Goal: Task Accomplishment & Management: Use online tool/utility

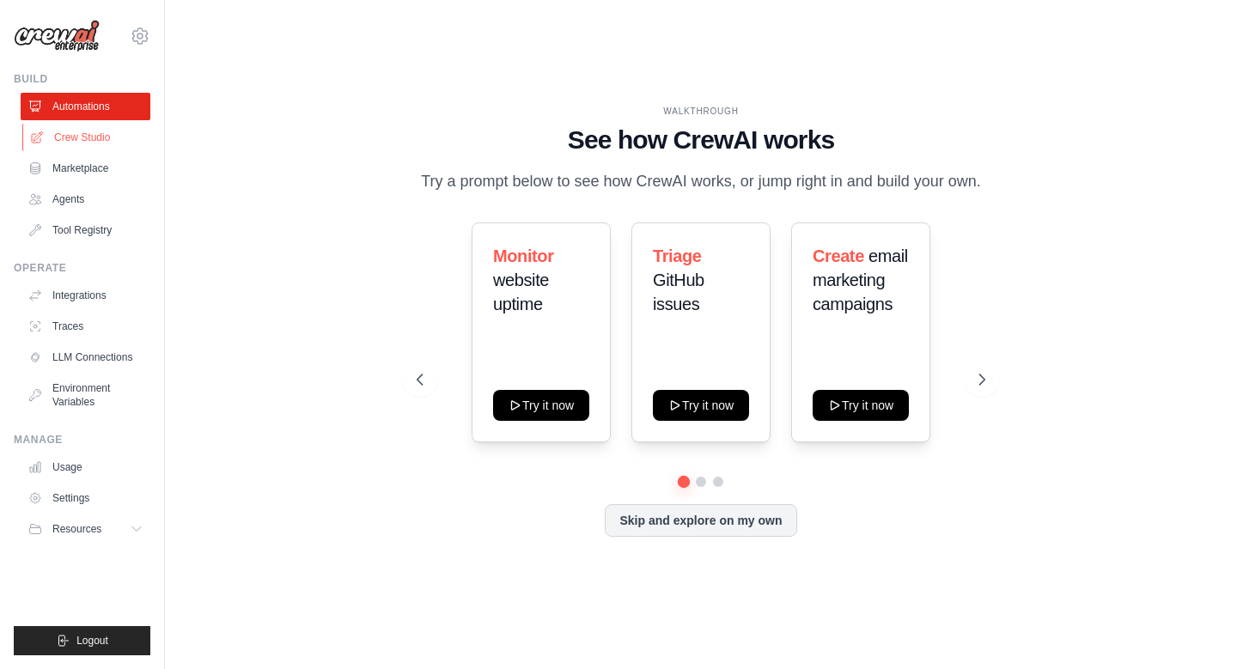
click at [86, 142] on link "Crew Studio" at bounding box center [87, 137] width 130 height 27
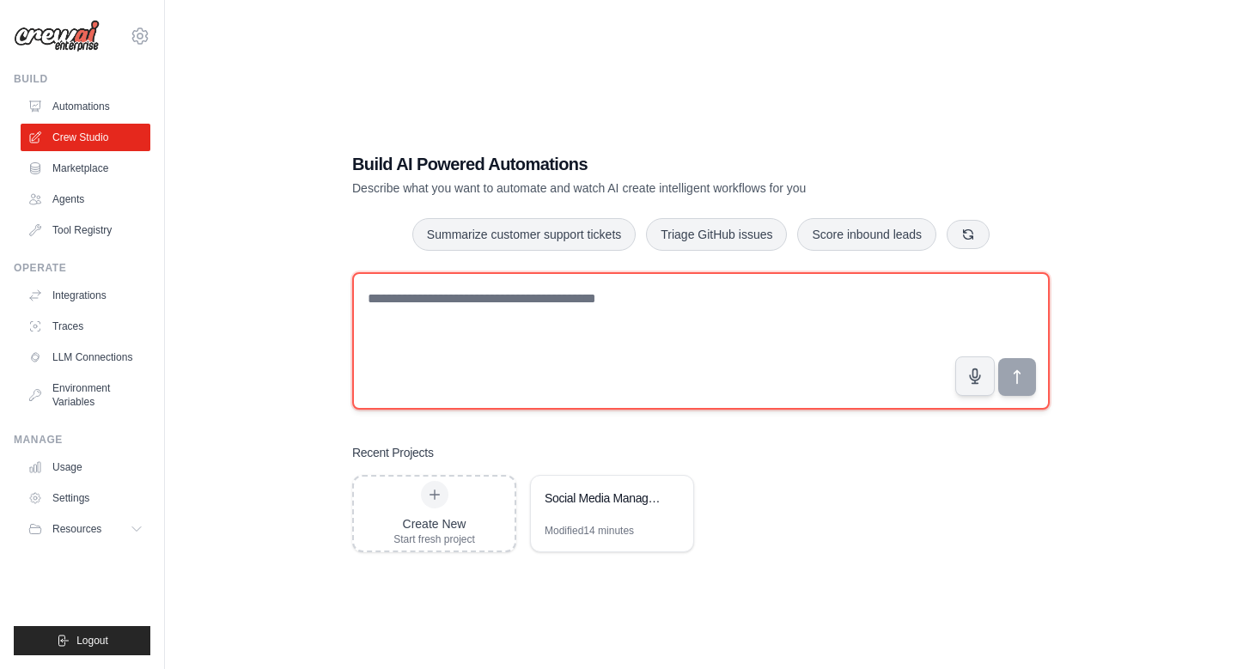
click at [857, 320] on textarea at bounding box center [701, 340] width 698 height 137
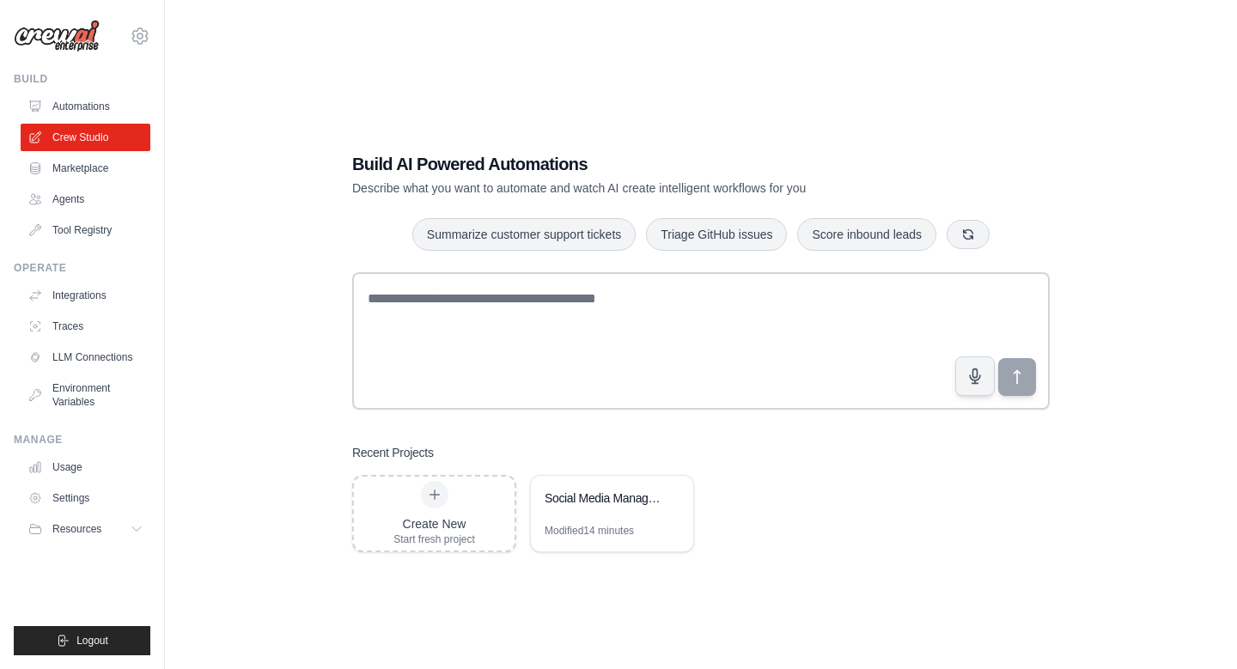
click at [88, 214] on ul "Automations Crew Studio Marketplace Agents Tool Registry" at bounding box center [86, 168] width 130 height 151
click at [71, 198] on link "Agents" at bounding box center [87, 199] width 130 height 27
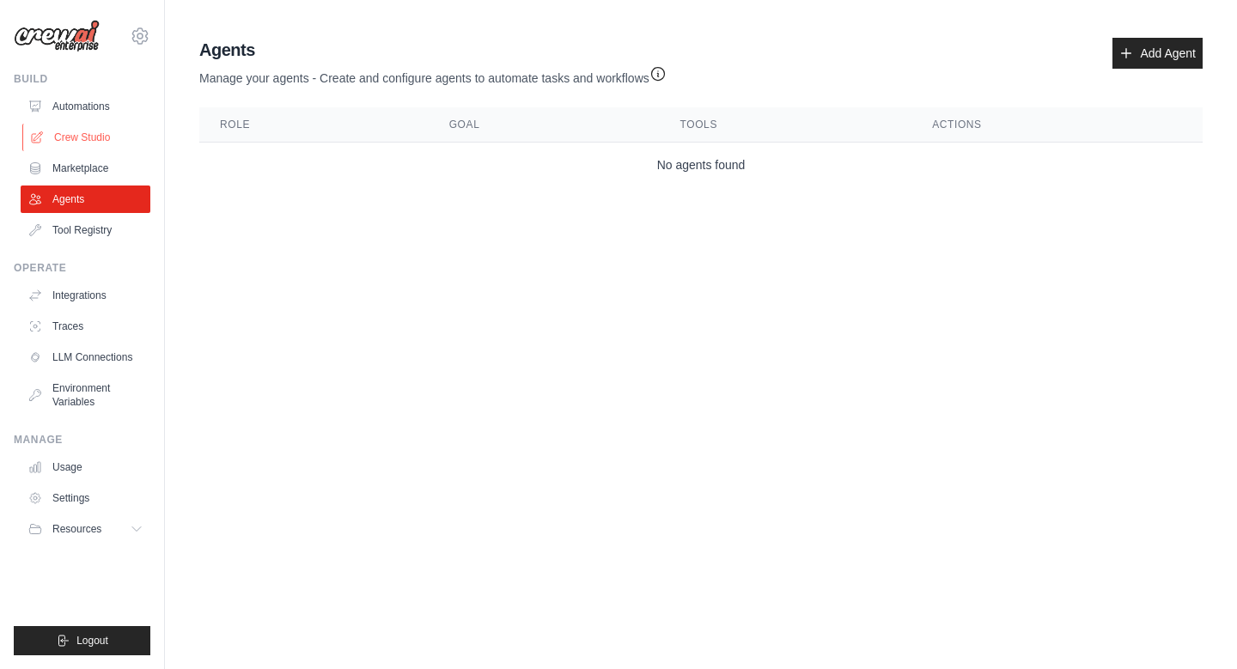
click at [93, 124] on link "Crew Studio" at bounding box center [87, 137] width 130 height 27
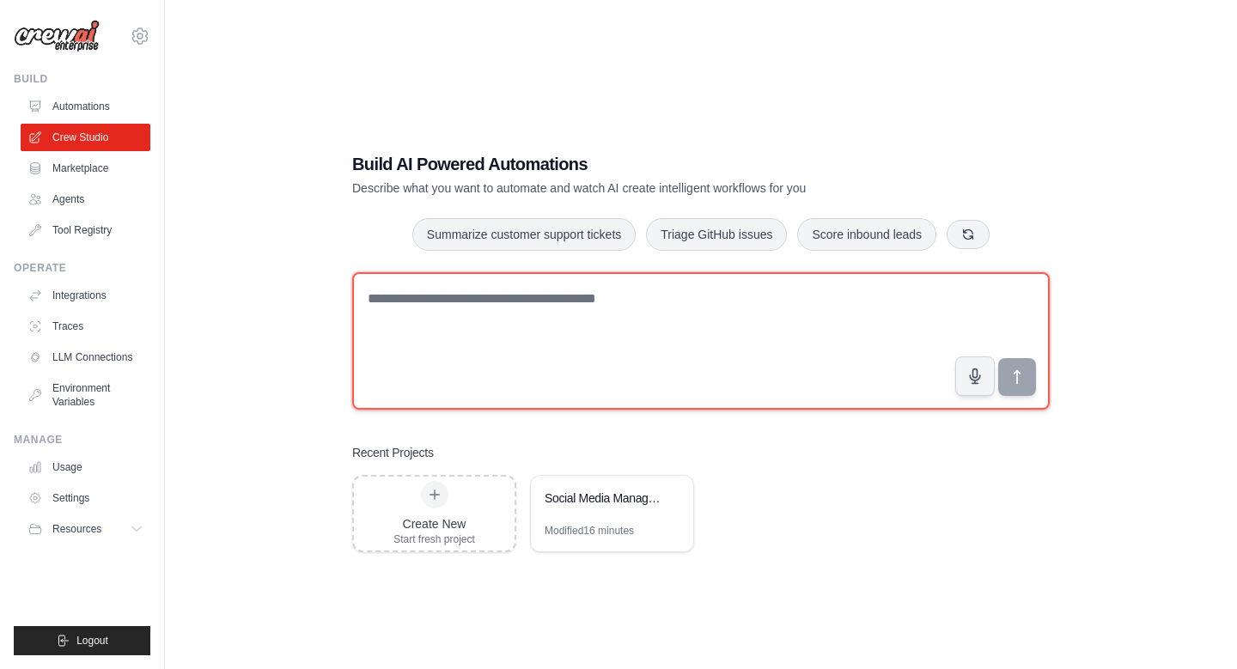
click at [550, 303] on textarea at bounding box center [701, 340] width 698 height 137
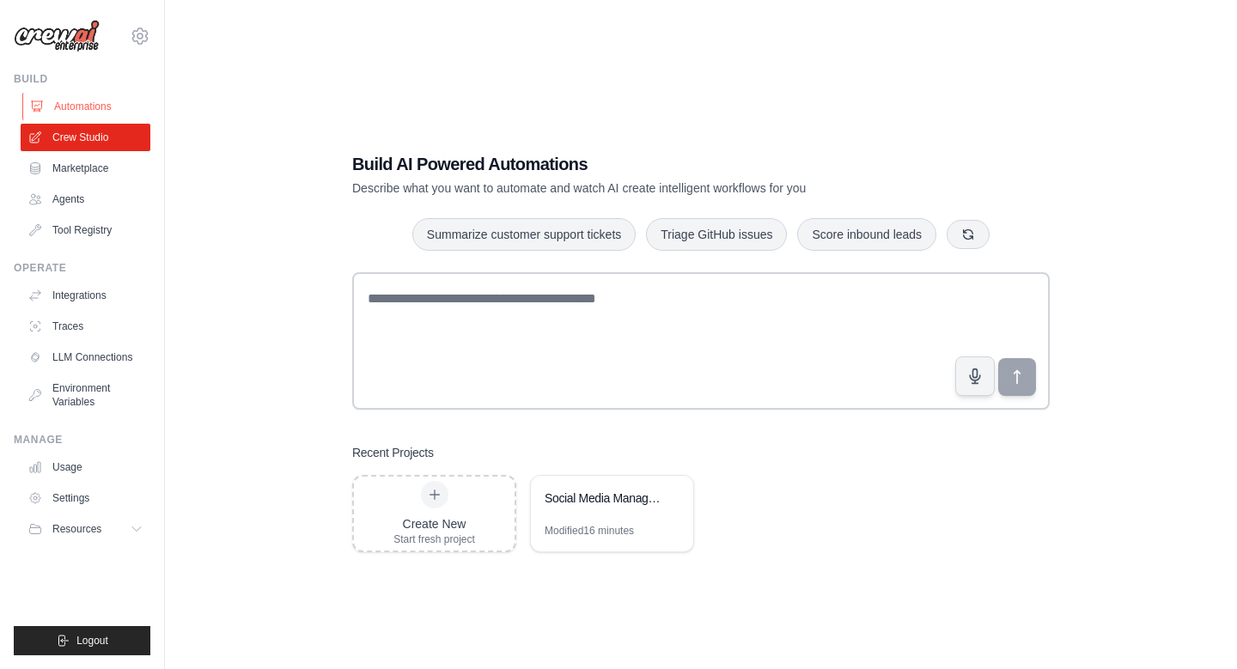
click at [42, 101] on icon at bounding box center [37, 106] width 11 height 10
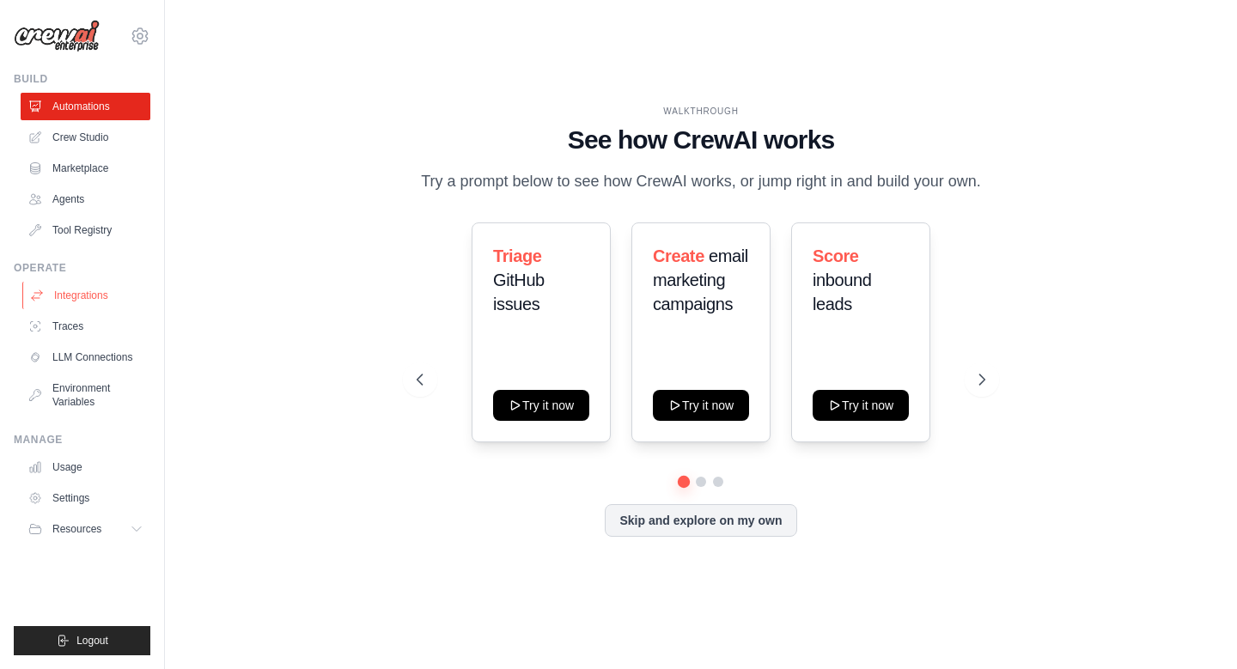
click at [68, 289] on link "Integrations" at bounding box center [87, 295] width 130 height 27
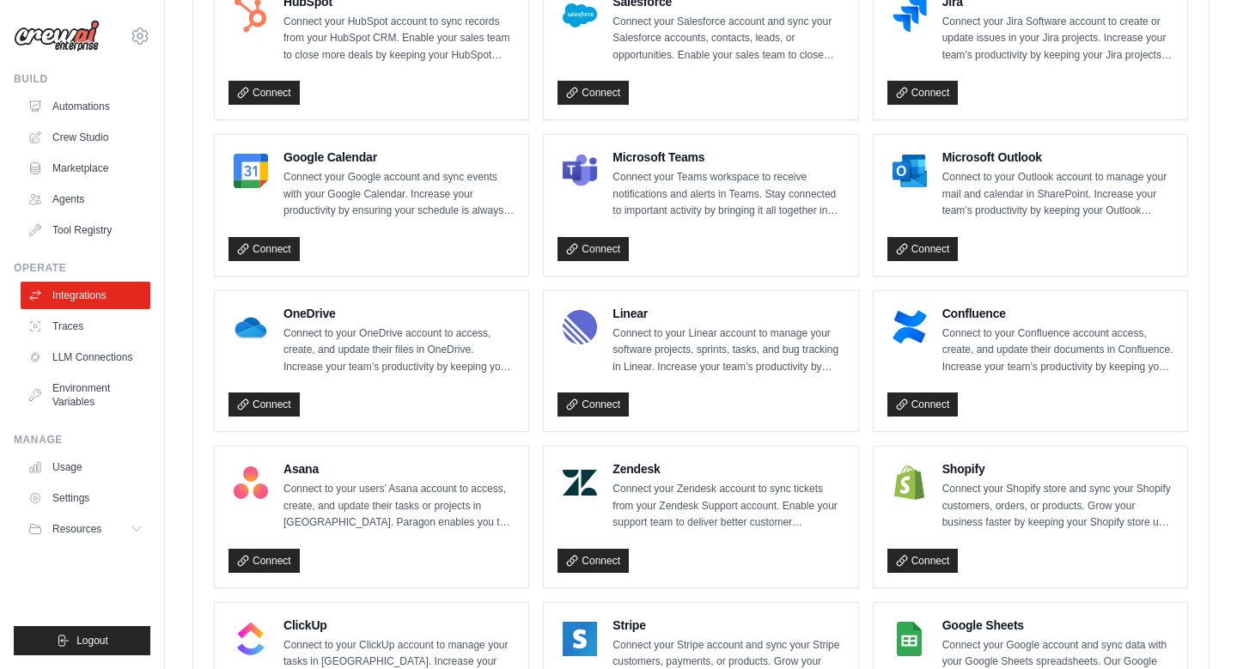
scroll to position [1149, 0]
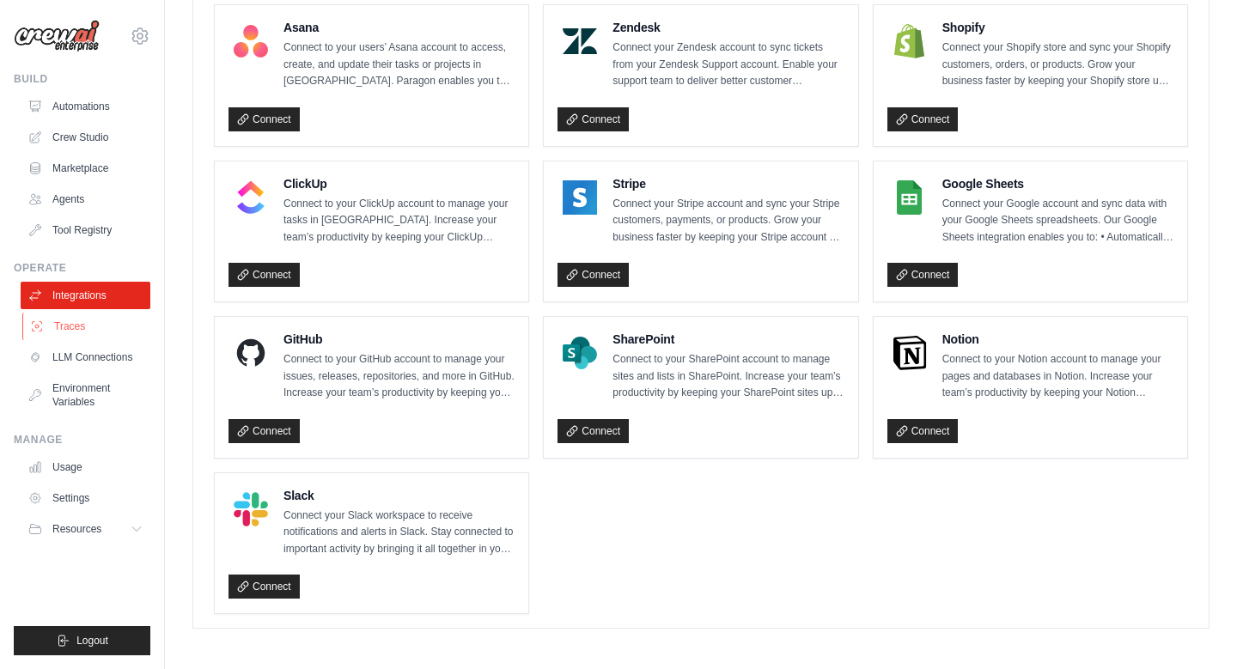
click at [88, 336] on link "Traces" at bounding box center [87, 326] width 130 height 27
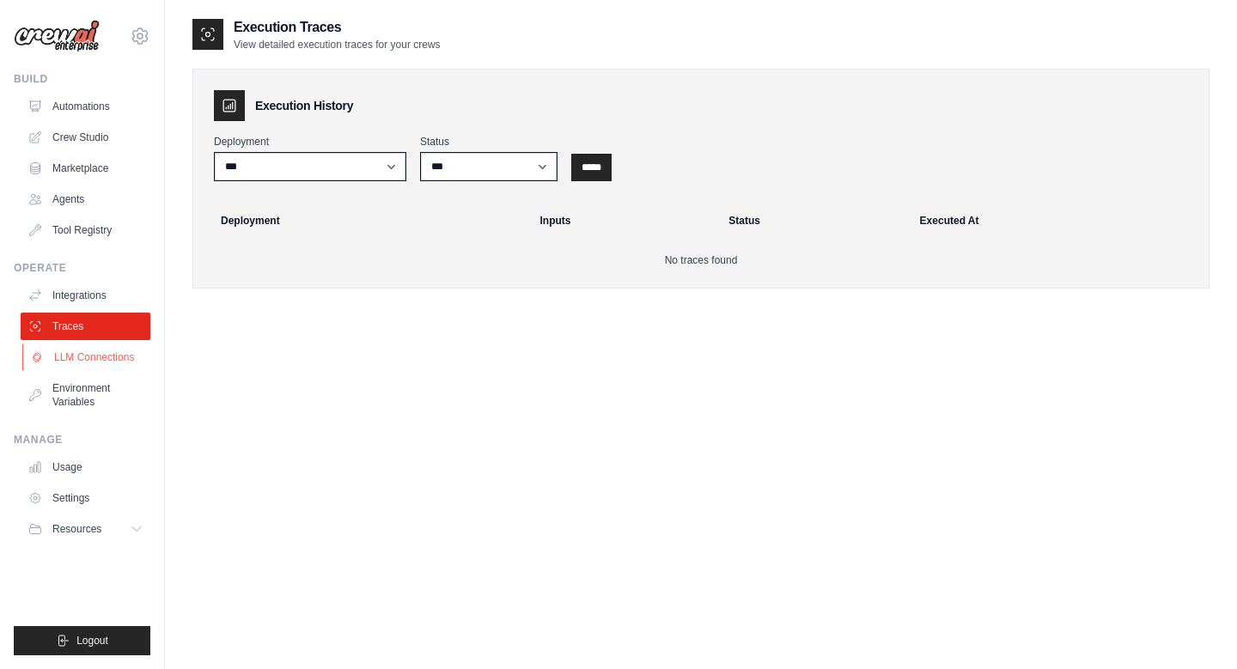
click at [86, 355] on link "LLM Connections" at bounding box center [87, 357] width 130 height 27
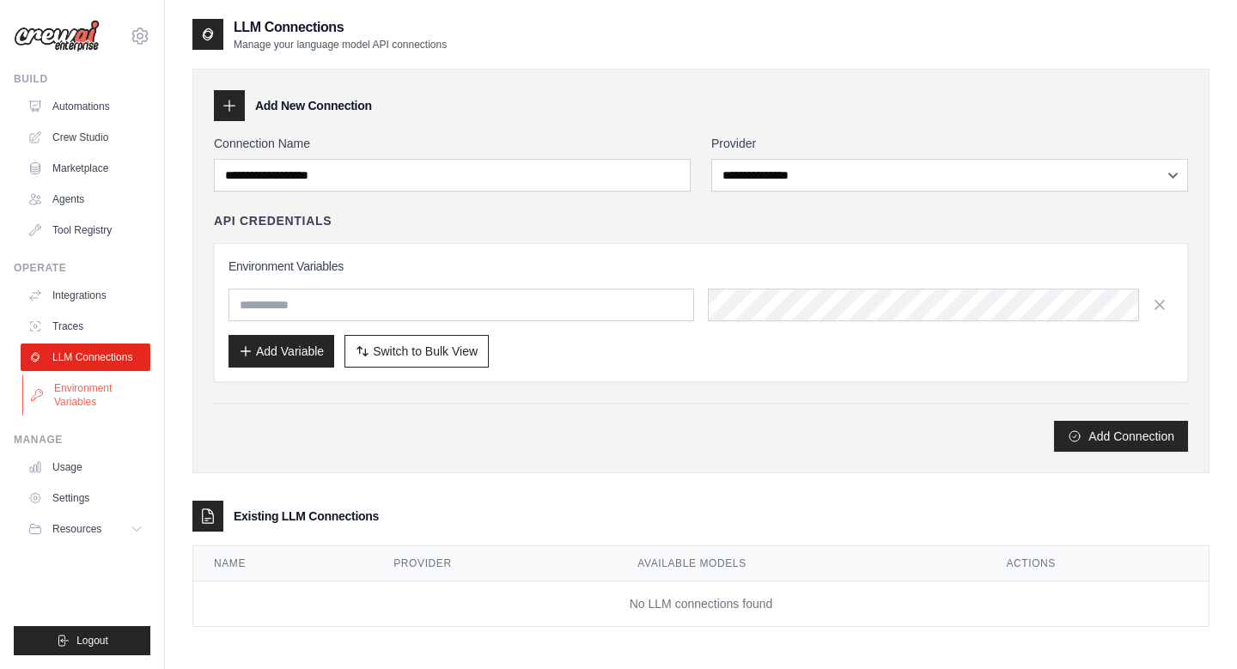
click at [80, 397] on link "Environment Variables" at bounding box center [87, 395] width 130 height 41
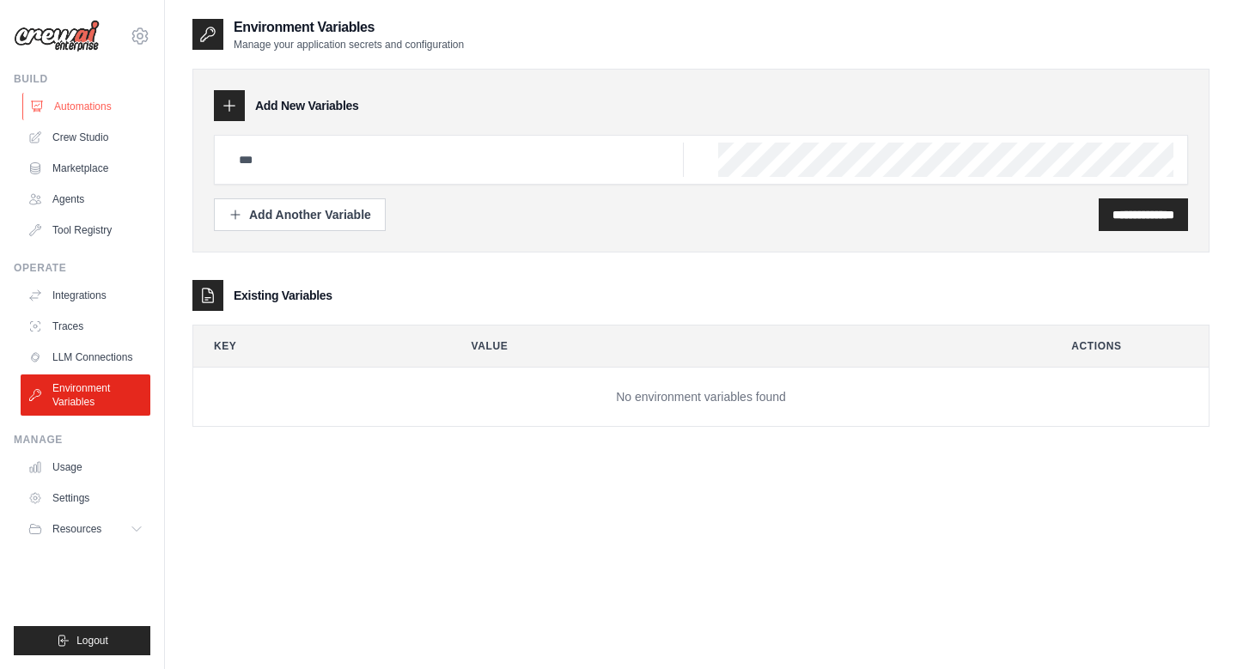
click at [55, 107] on link "Automations" at bounding box center [87, 106] width 130 height 27
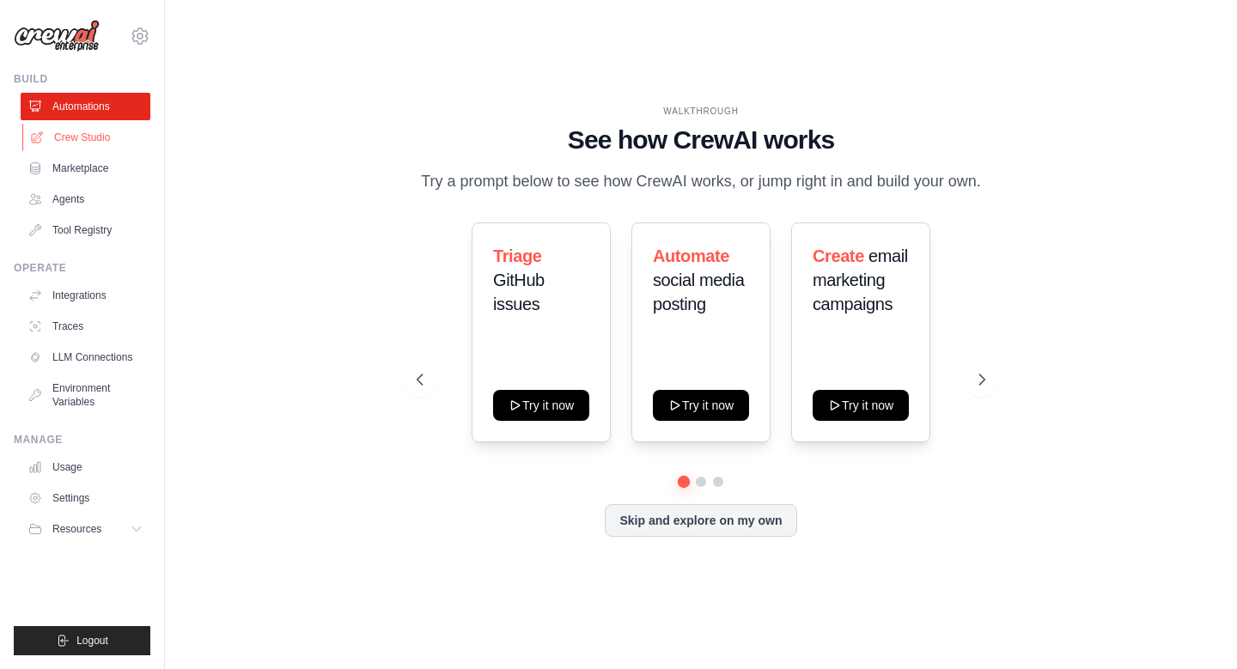
click at [55, 134] on link "Crew Studio" at bounding box center [87, 137] width 130 height 27
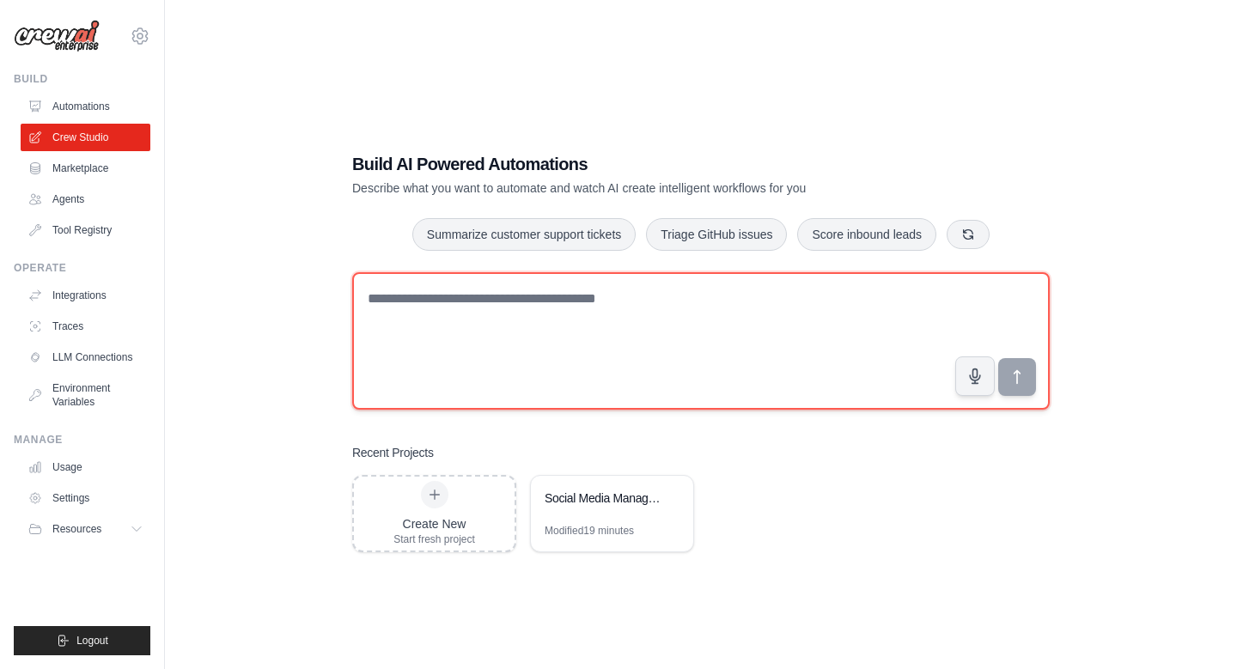
click at [467, 294] on textarea at bounding box center [701, 340] width 698 height 137
type textarea "**********"
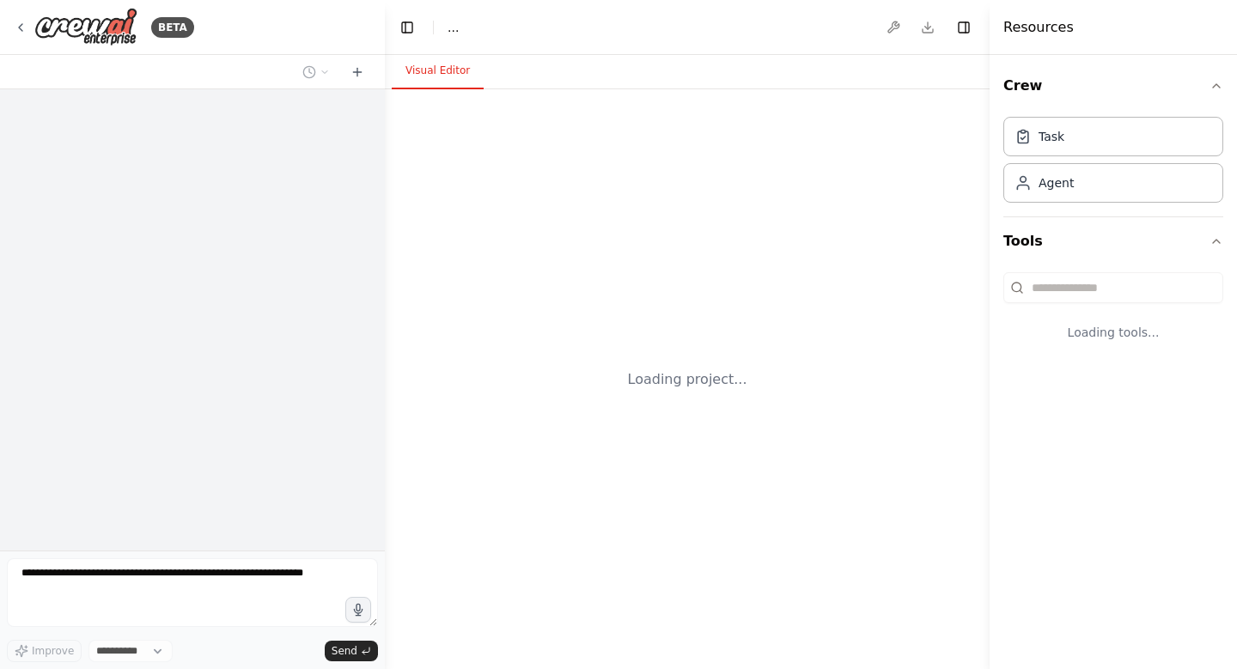
select select "****"
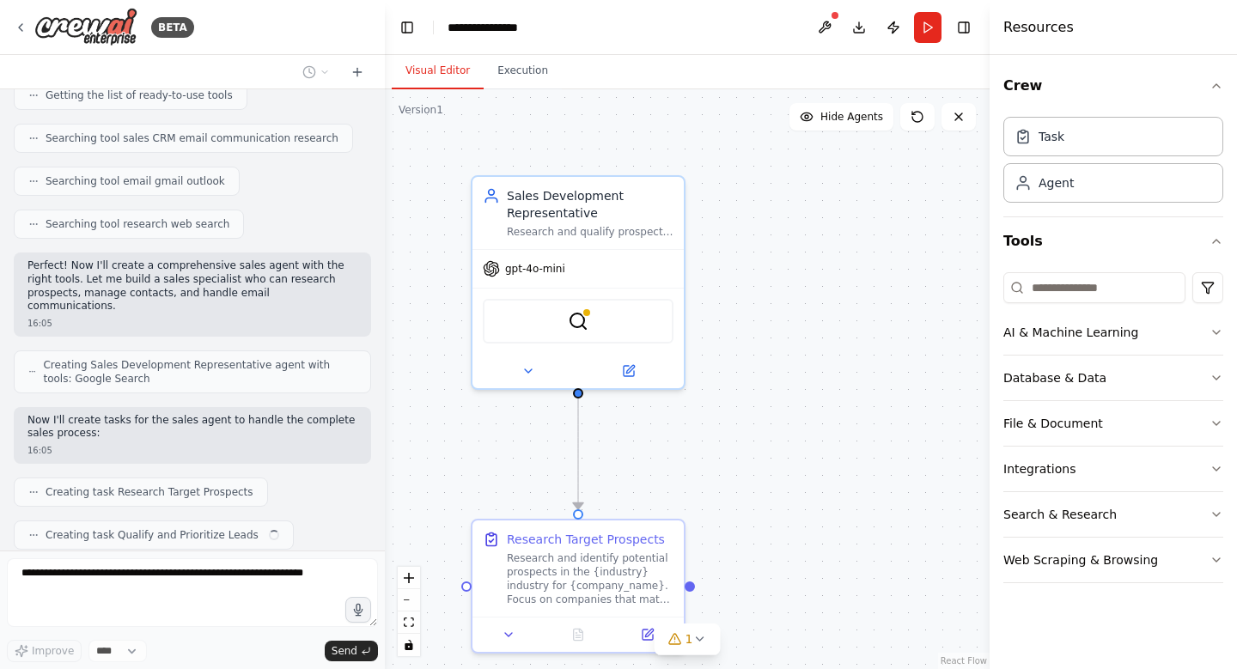
scroll to position [280, 0]
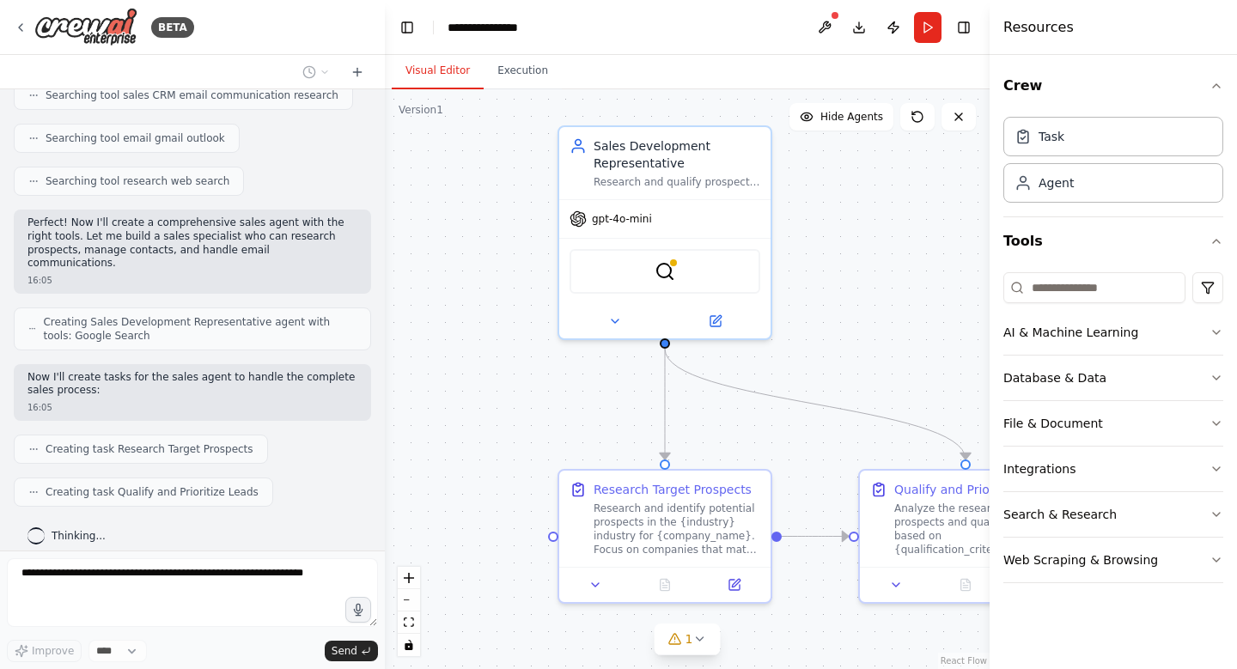
drag, startPoint x: 784, startPoint y: 452, endPoint x: 870, endPoint y: 402, distance: 100.1
click at [870, 402] on div ".deletable-edge-delete-btn { width: 20px; height: 20px; border: 0px solid #ffff…" at bounding box center [687, 379] width 605 height 580
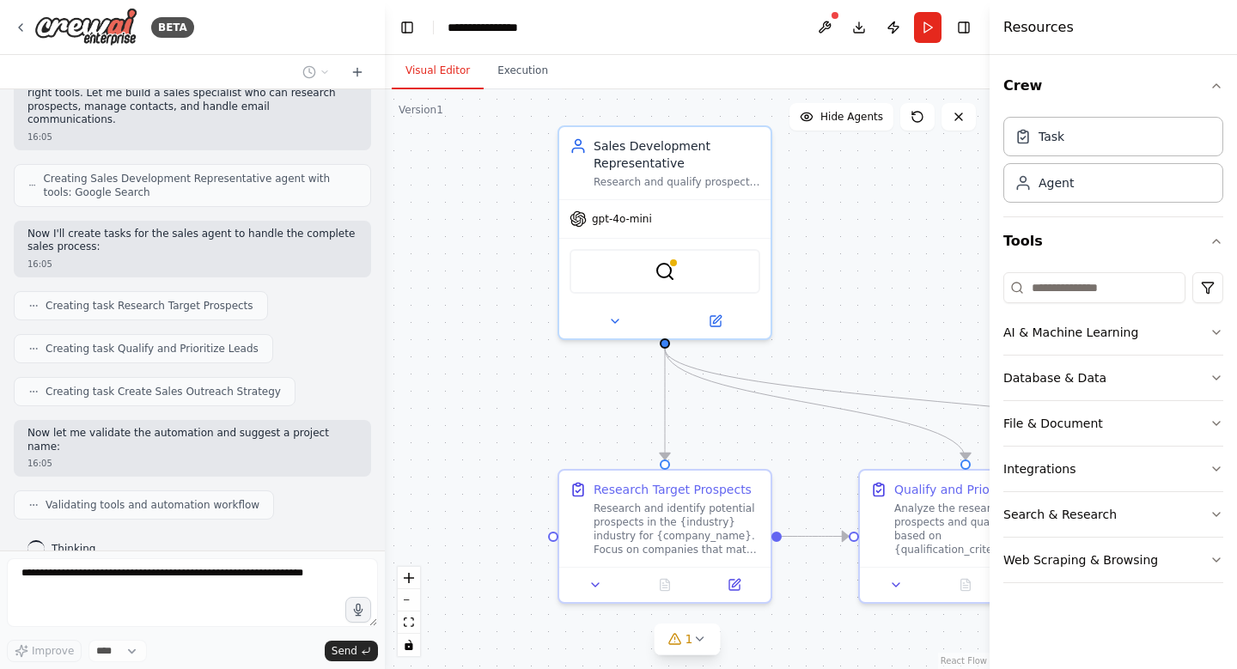
scroll to position [467, 0]
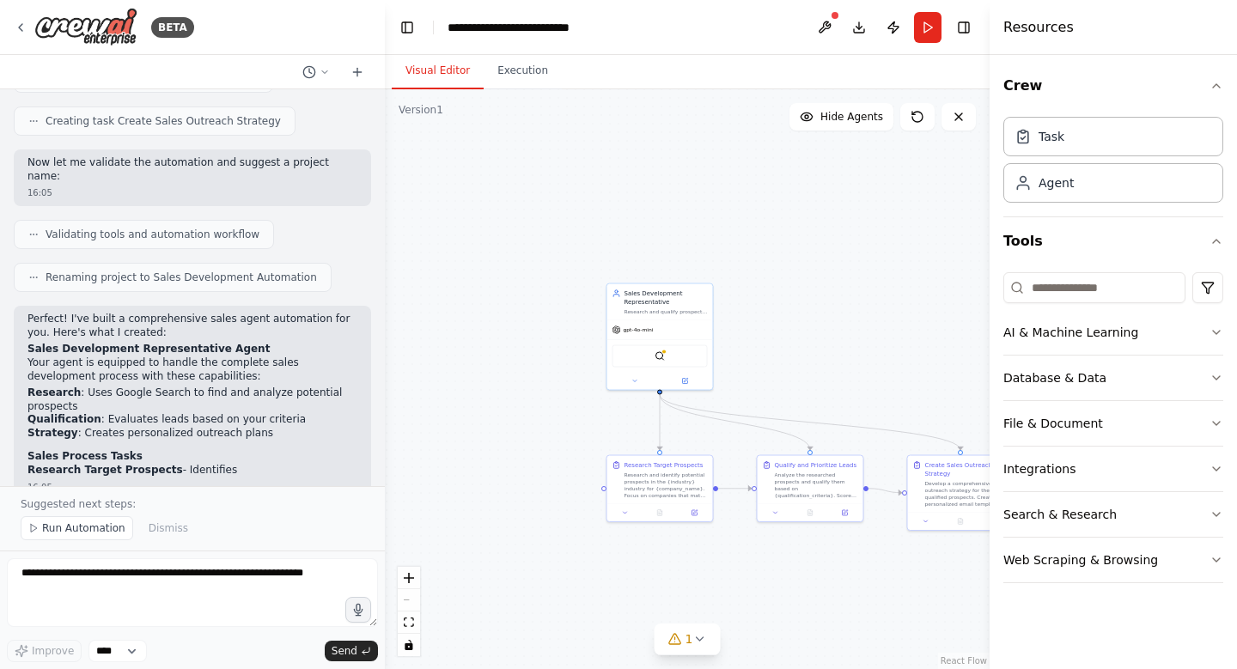
drag, startPoint x: 987, startPoint y: 278, endPoint x: 905, endPoint y: 278, distance: 82.5
click at [985, 278] on button "Toggle Sidebar" at bounding box center [990, 334] width 14 height 669
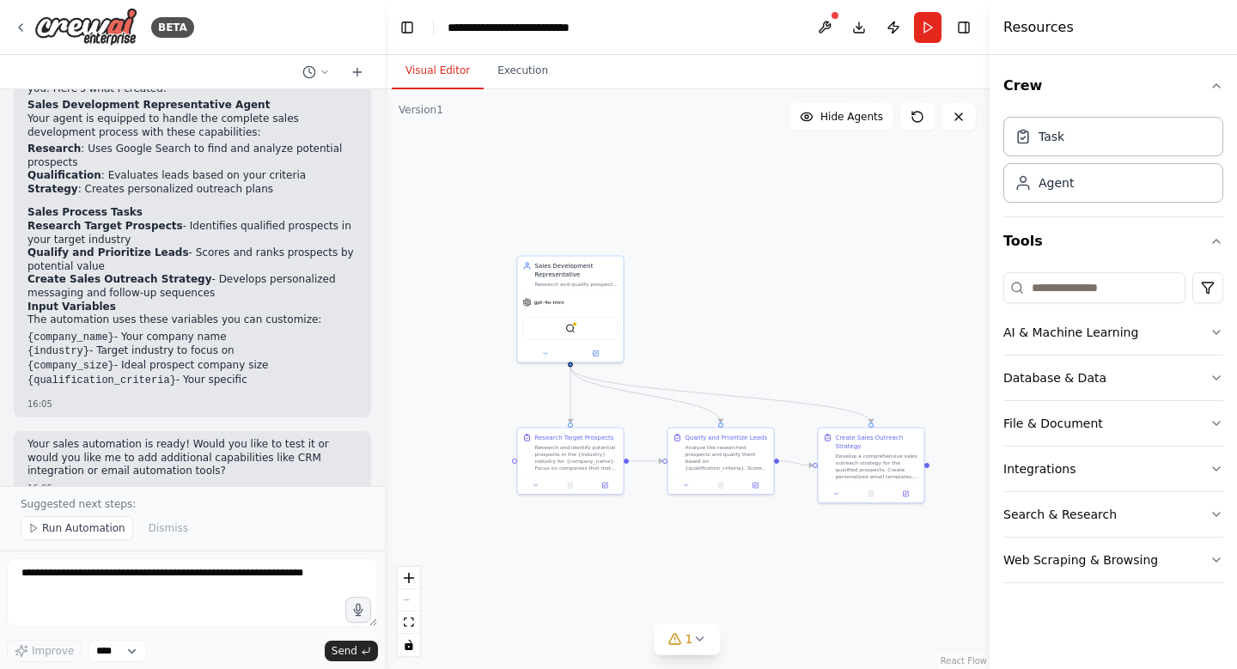
drag, startPoint x: 901, startPoint y: 278, endPoint x: 814, endPoint y: 248, distance: 92.4
click at [814, 248] on div ".deletable-edge-delete-btn { width: 20px; height: 20px; border: 0px solid #ffff…" at bounding box center [687, 379] width 605 height 580
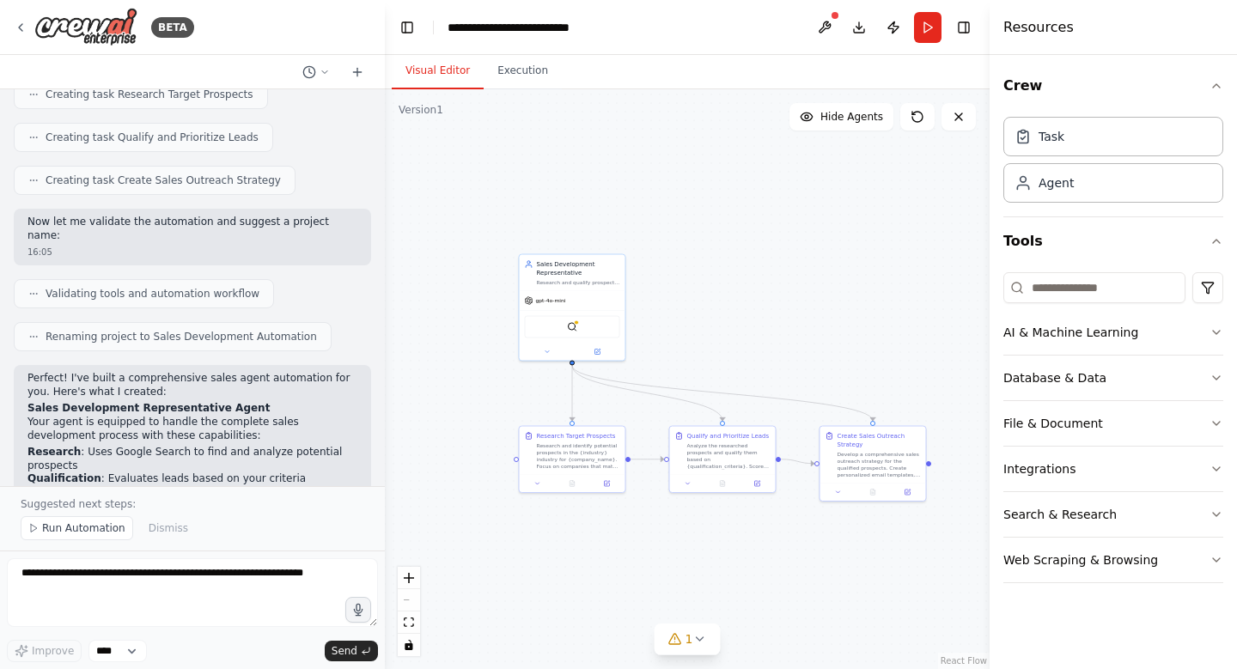
scroll to position [638, 0]
click at [962, 117] on icon at bounding box center [959, 117] width 14 height 14
click at [1218, 96] on button "Crew" at bounding box center [1114, 86] width 220 height 48
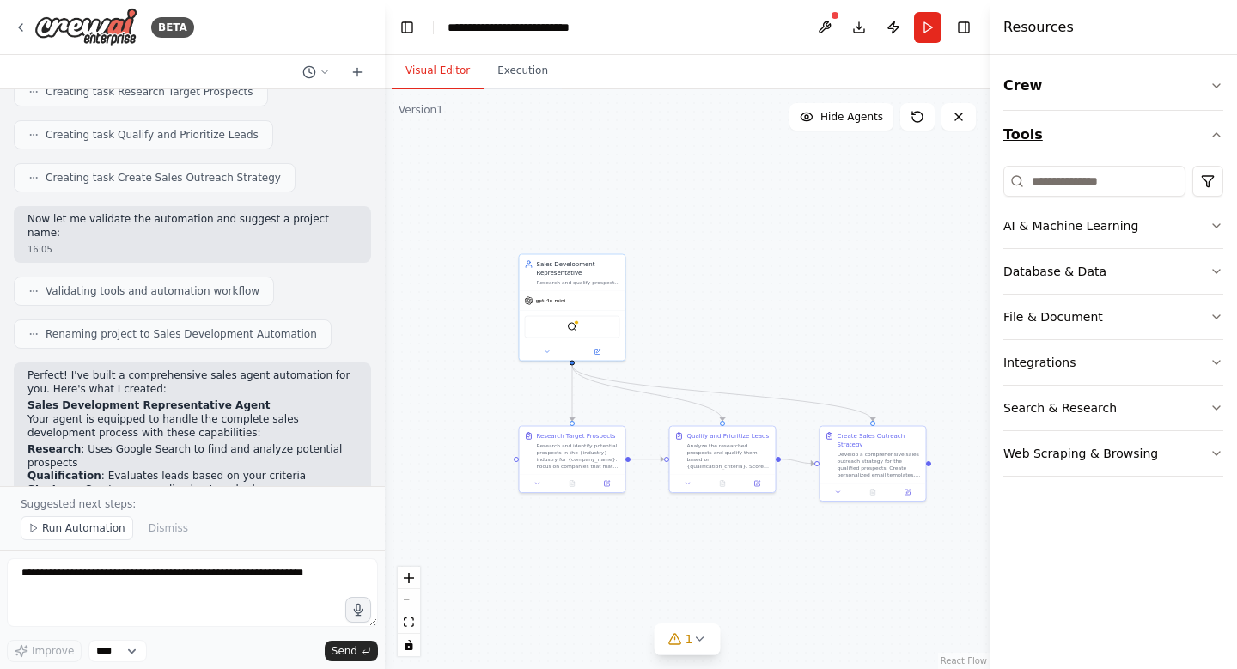
click at [1210, 133] on icon "button" at bounding box center [1217, 135] width 14 height 14
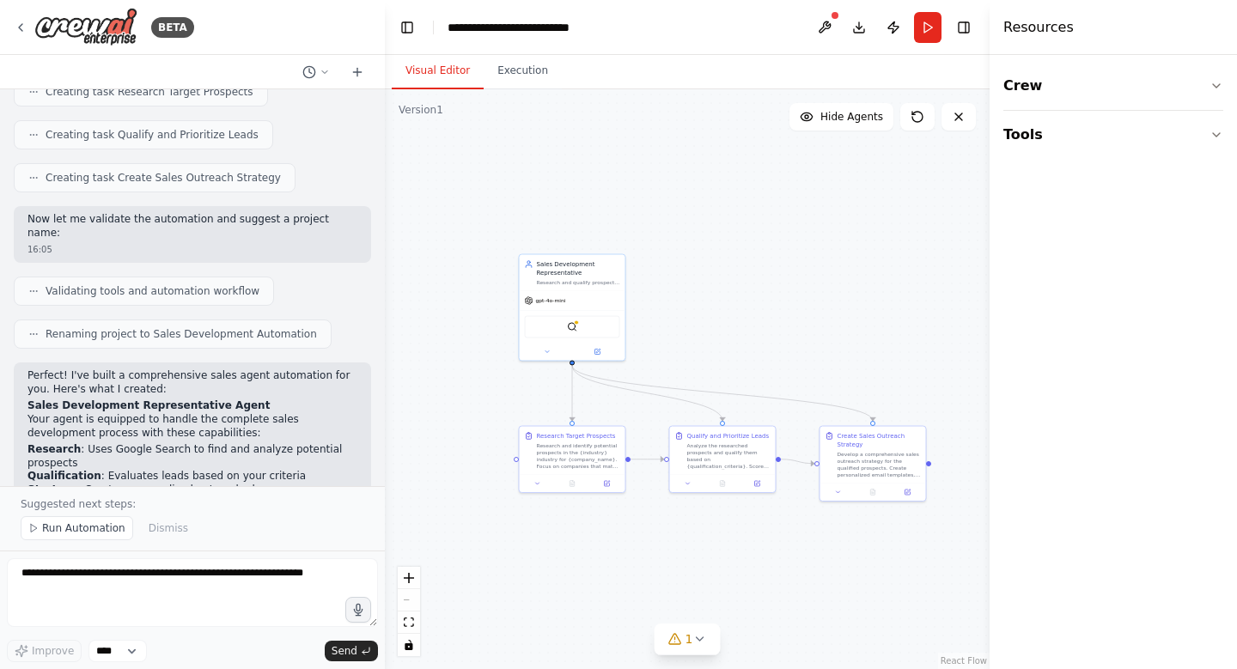
click at [941, 213] on div ".deletable-edge-delete-btn { width: 20px; height: 20px; border: 0px solid #ffff…" at bounding box center [687, 379] width 605 height 580
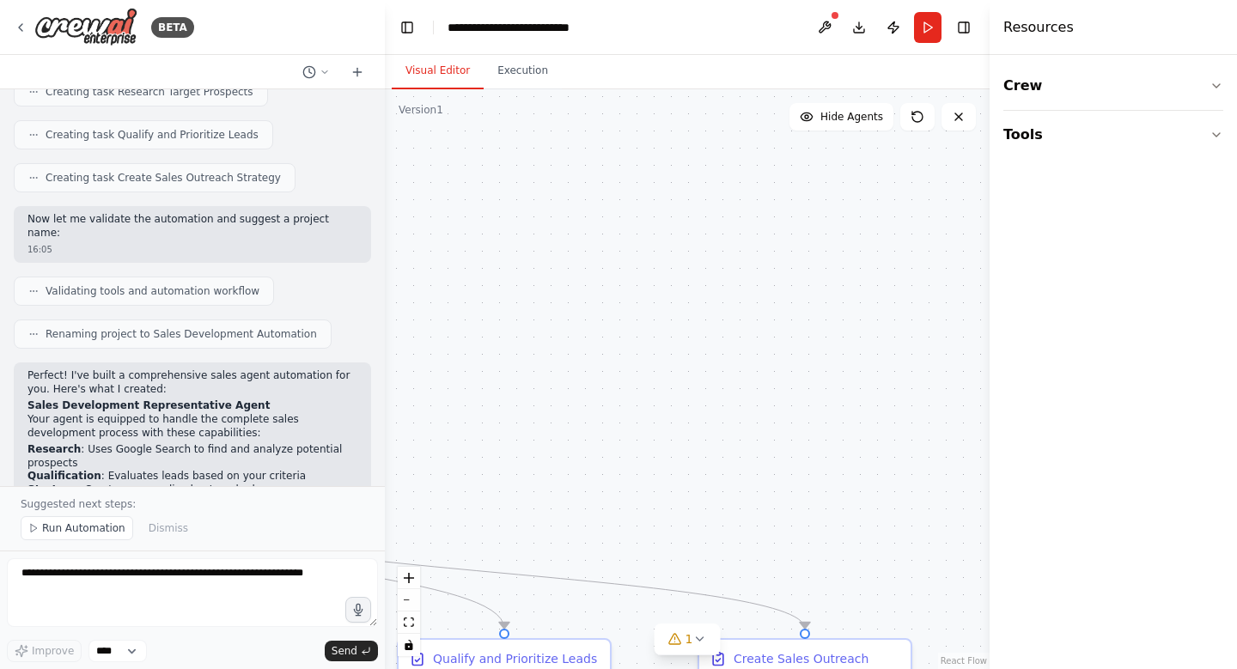
click at [941, 213] on div ".deletable-edge-delete-btn { width: 20px; height: 20px; border: 0px solid #ffff…" at bounding box center [687, 379] width 605 height 580
drag, startPoint x: 922, startPoint y: 184, endPoint x: 975, endPoint y: 161, distance: 58.1
click at [974, 162] on div ".deletable-edge-delete-btn { width: 20px; height: 20px; border: 0px solid #ffff…" at bounding box center [687, 379] width 605 height 580
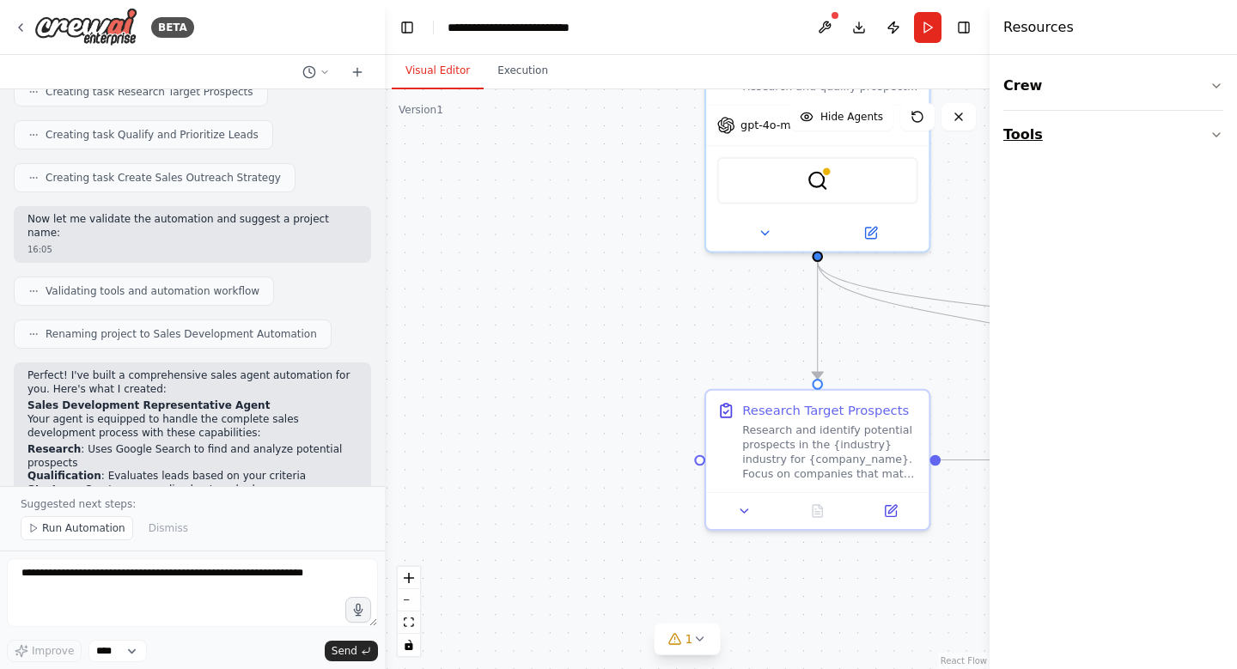
drag, startPoint x: 563, startPoint y: 376, endPoint x: 1144, endPoint y: 137, distance: 628.0
click at [1144, 138] on div "BETA build an saled agent 16:04 ▶ Thought process I'll help you build a sales a…" at bounding box center [618, 334] width 1237 height 669
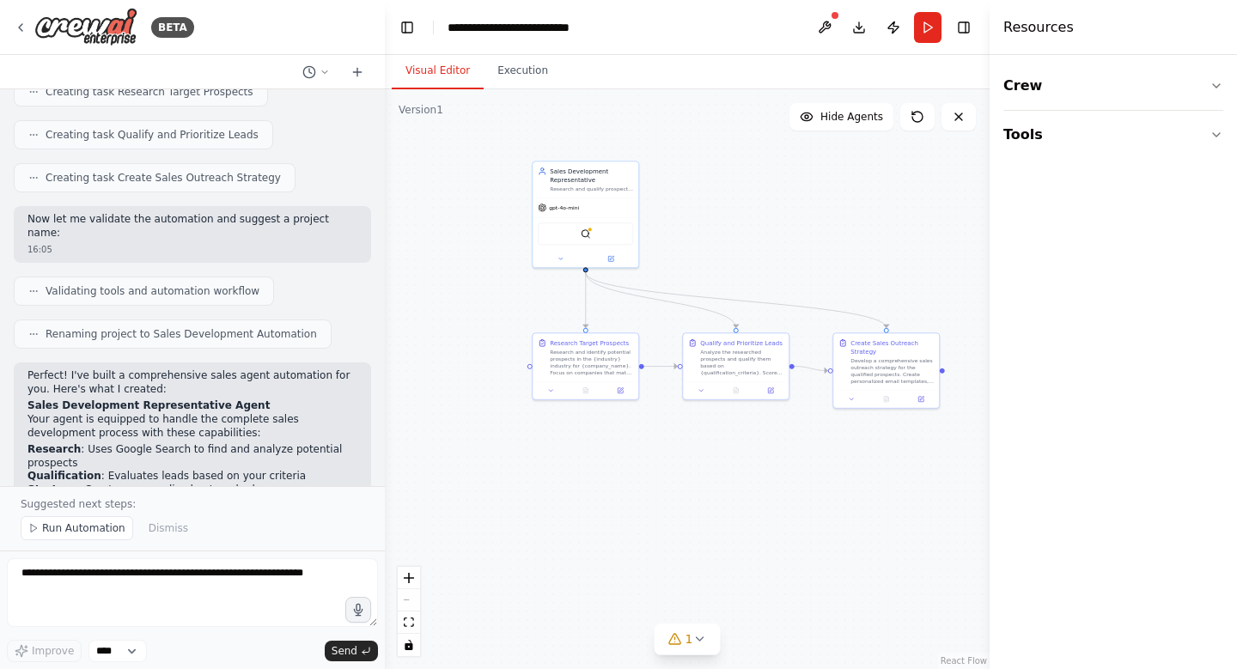
drag, startPoint x: 928, startPoint y: 217, endPoint x: 766, endPoint y: 219, distance: 161.5
click at [766, 219] on div ".deletable-edge-delete-btn { width: 20px; height: 20px; border: 0px solid #ffff…" at bounding box center [687, 379] width 605 height 580
